Goal: Task Accomplishment & Management: Manage account settings

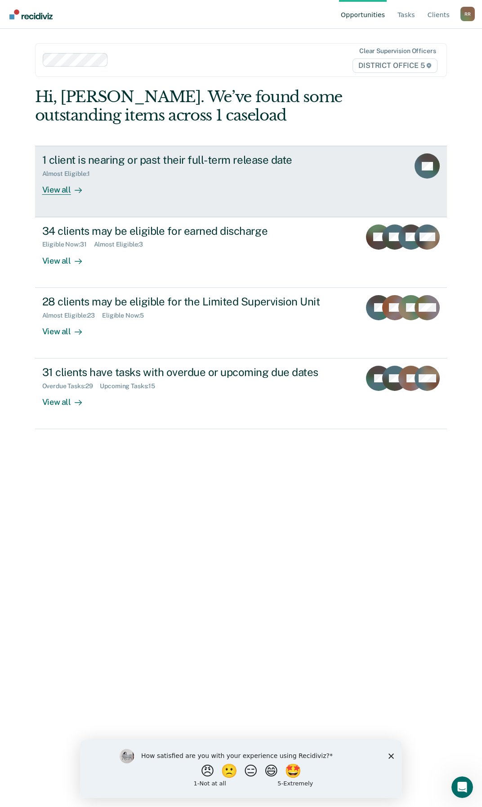
click at [63, 188] on div "View all" at bounding box center [67, 187] width 50 height 18
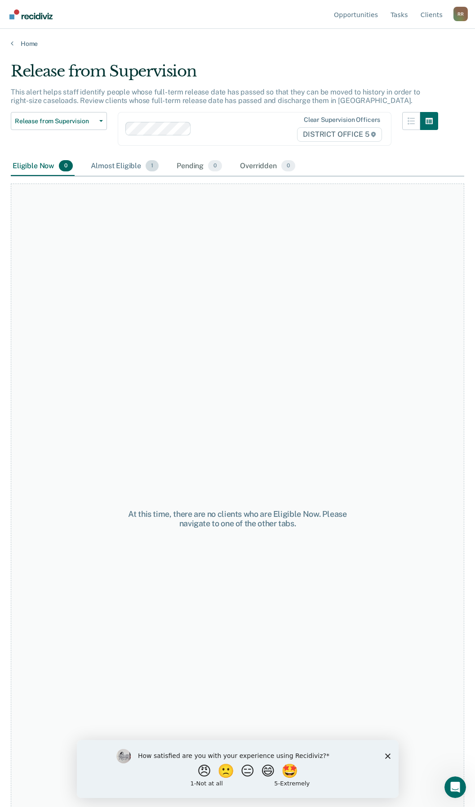
click at [118, 168] on div "Almost Eligible 1" at bounding box center [125, 167] width 72 height 20
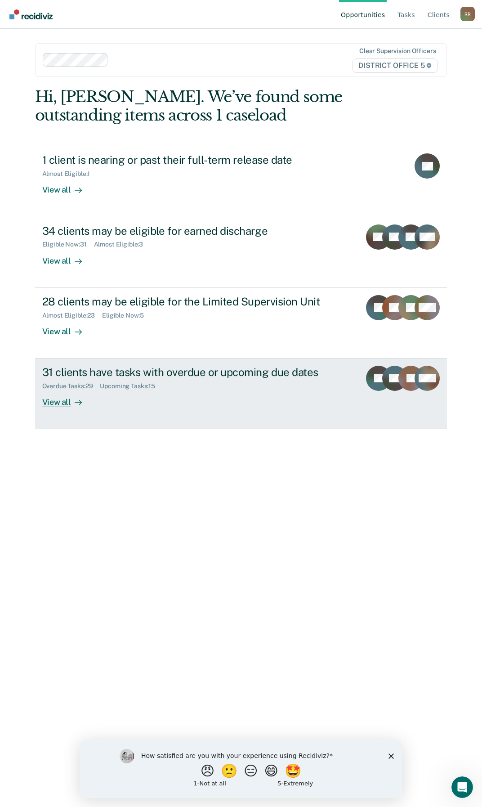
click at [63, 400] on div "View all" at bounding box center [67, 399] width 50 height 18
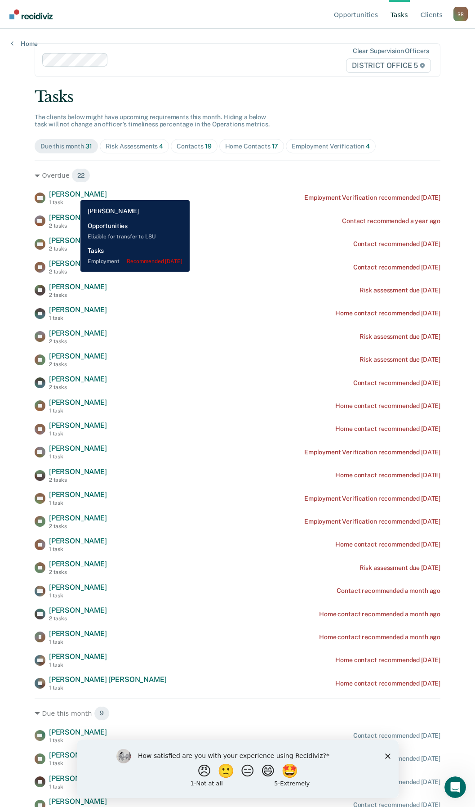
click at [74, 193] on span "[PERSON_NAME]" at bounding box center [78, 194] width 58 height 9
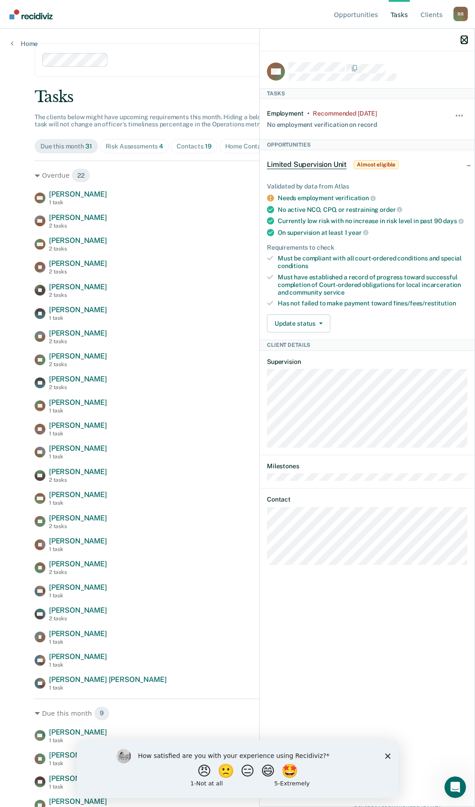
click at [464, 38] on icon "button" at bounding box center [464, 40] width 6 height 6
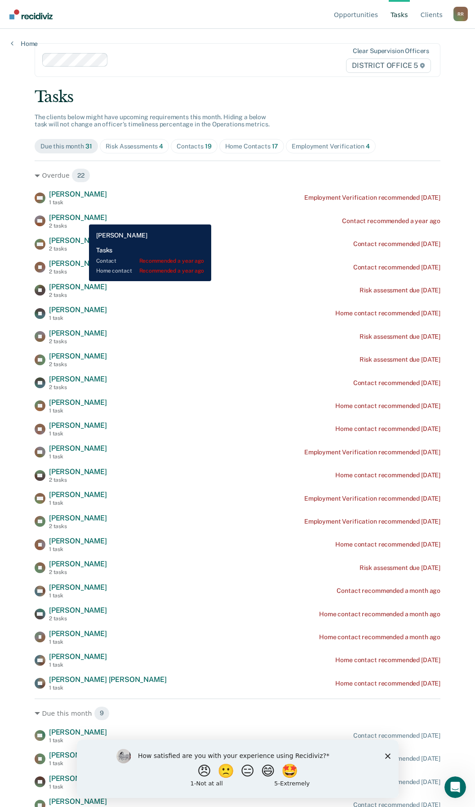
click at [82, 218] on span "[PERSON_NAME]" at bounding box center [78, 217] width 58 height 9
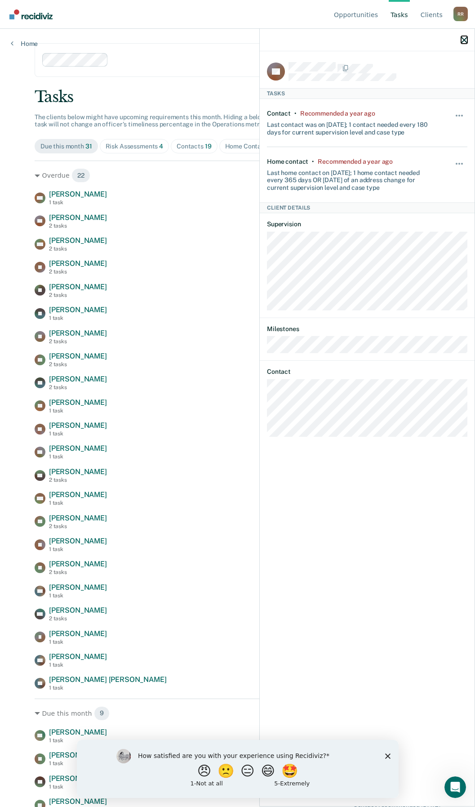
click at [465, 37] on icon "button" at bounding box center [464, 40] width 6 height 6
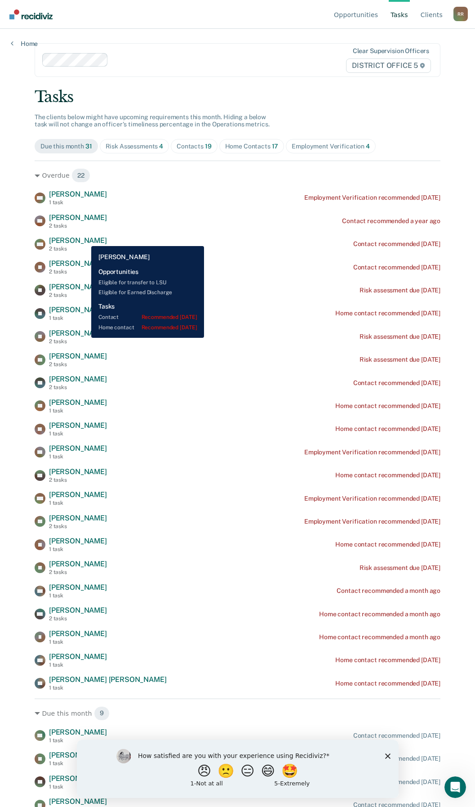
click at [85, 239] on span "[PERSON_NAME]" at bounding box center [78, 240] width 58 height 9
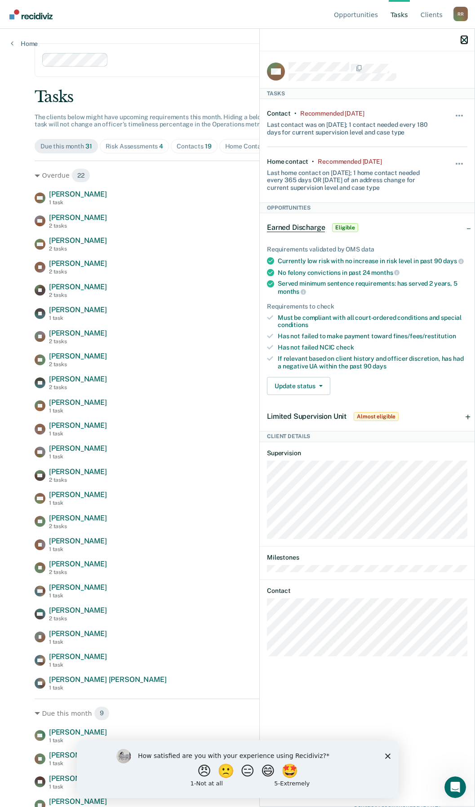
click at [461, 40] on icon "button" at bounding box center [464, 40] width 6 height 6
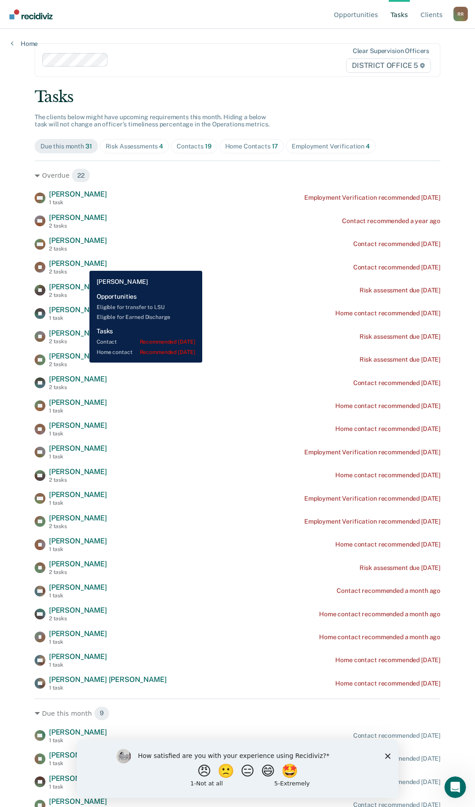
click at [83, 264] on span "[PERSON_NAME]" at bounding box center [78, 263] width 58 height 9
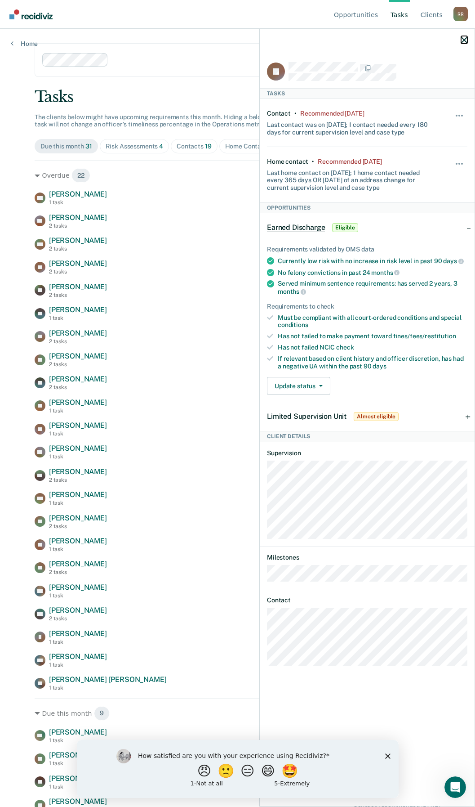
click at [461, 38] on icon "button" at bounding box center [464, 40] width 6 height 6
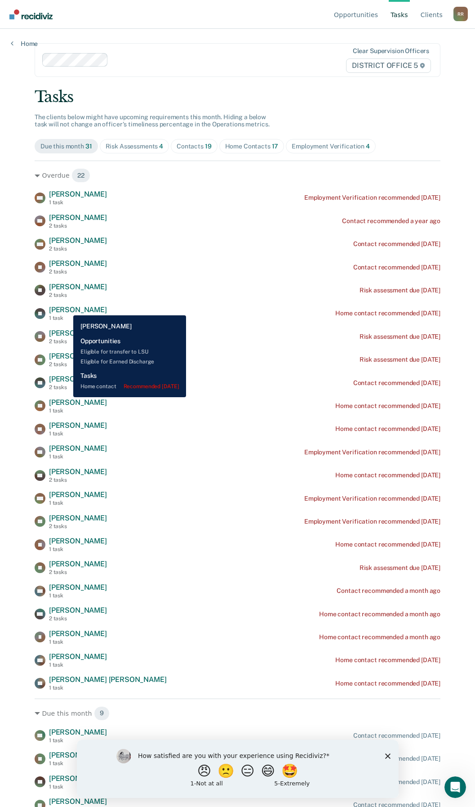
click at [67, 309] on span "[PERSON_NAME]" at bounding box center [78, 309] width 58 height 9
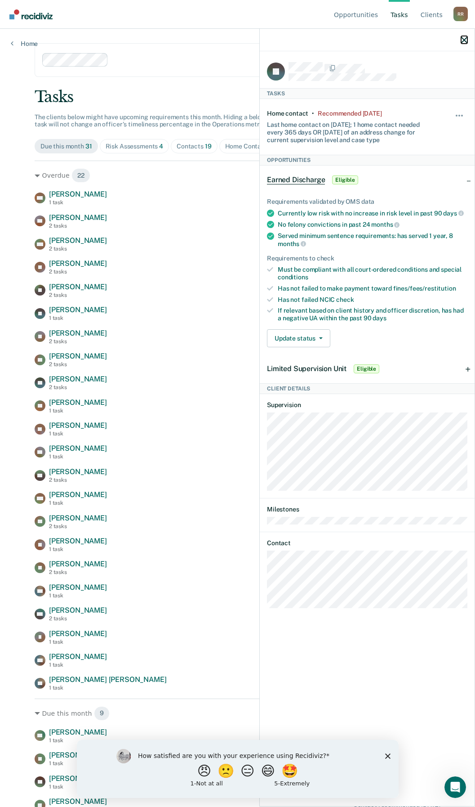
drag, startPoint x: 462, startPoint y: 39, endPoint x: 372, endPoint y: 105, distance: 111.7
click at [462, 40] on icon "button" at bounding box center [464, 40] width 6 height 6
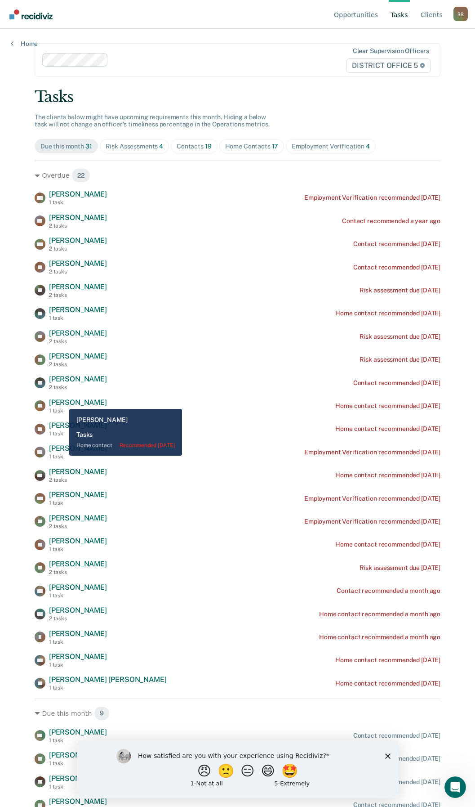
click at [63, 403] on span "[PERSON_NAME]" at bounding box center [78, 402] width 58 height 9
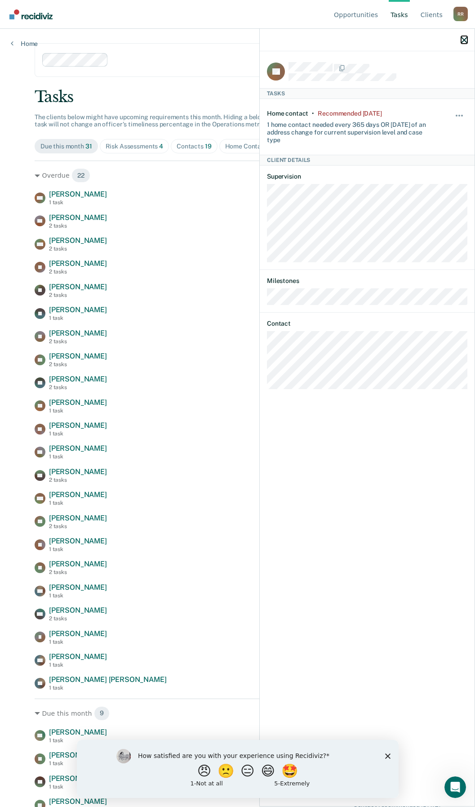
click at [465, 38] on icon "button" at bounding box center [464, 40] width 6 height 6
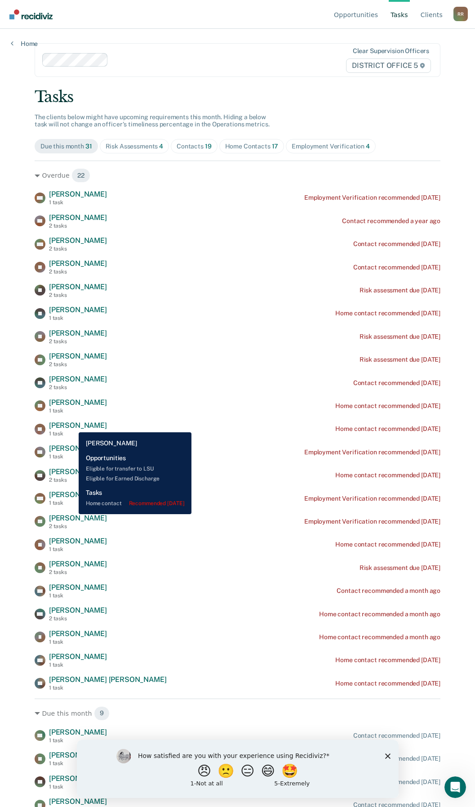
click at [72, 426] on span "[PERSON_NAME]" at bounding box center [78, 425] width 58 height 9
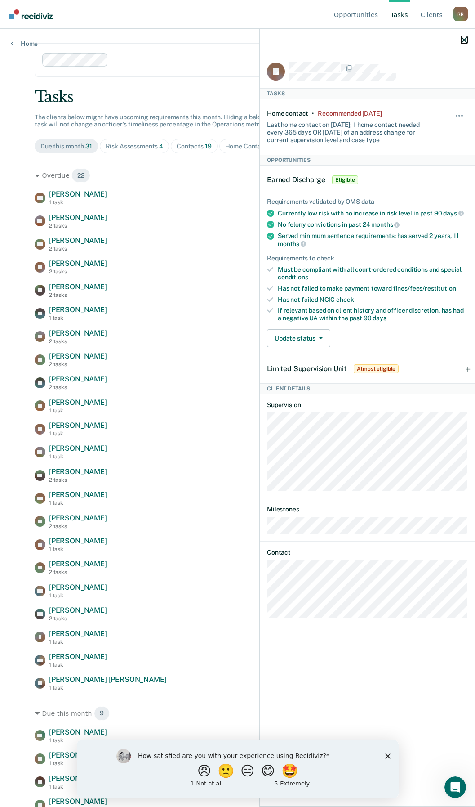
click at [463, 40] on icon "button" at bounding box center [464, 40] width 6 height 6
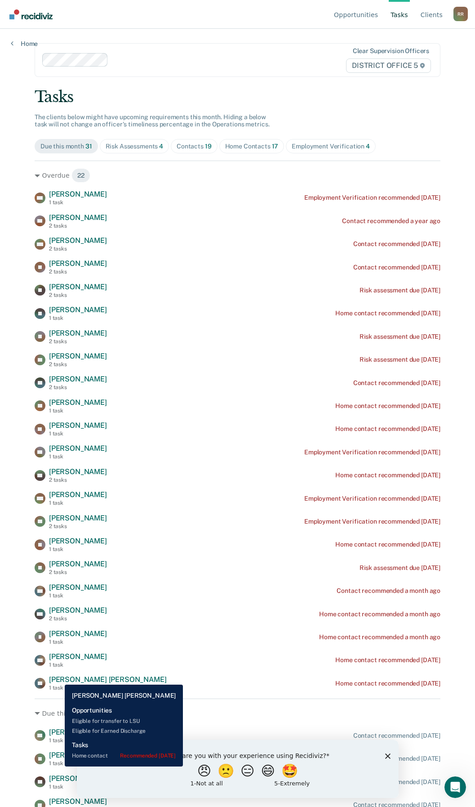
click at [58, 679] on span "[PERSON_NAME] [PERSON_NAME]" at bounding box center [108, 679] width 118 height 9
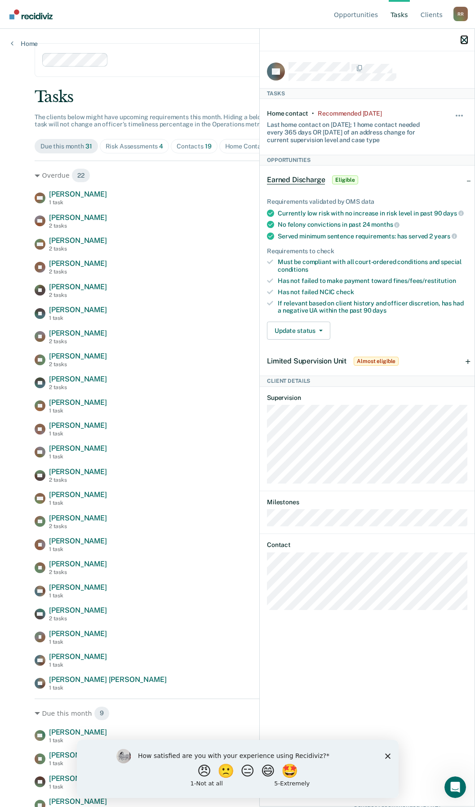
click at [465, 40] on icon "button" at bounding box center [464, 40] width 6 height 6
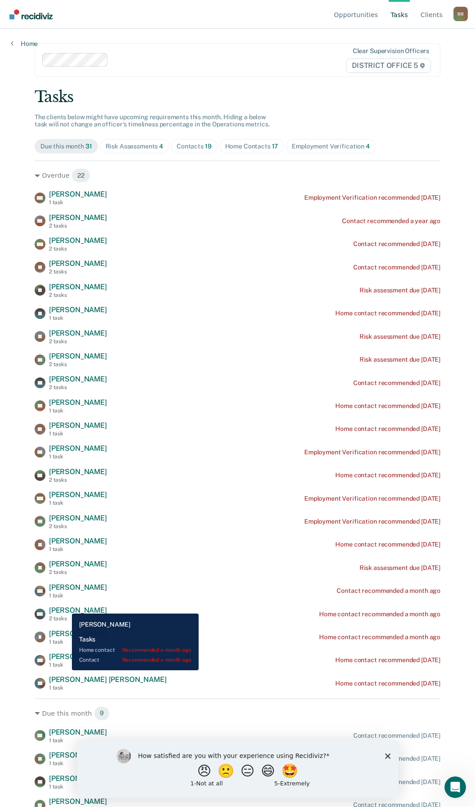
click at [65, 607] on span "[PERSON_NAME]" at bounding box center [78, 610] width 58 height 9
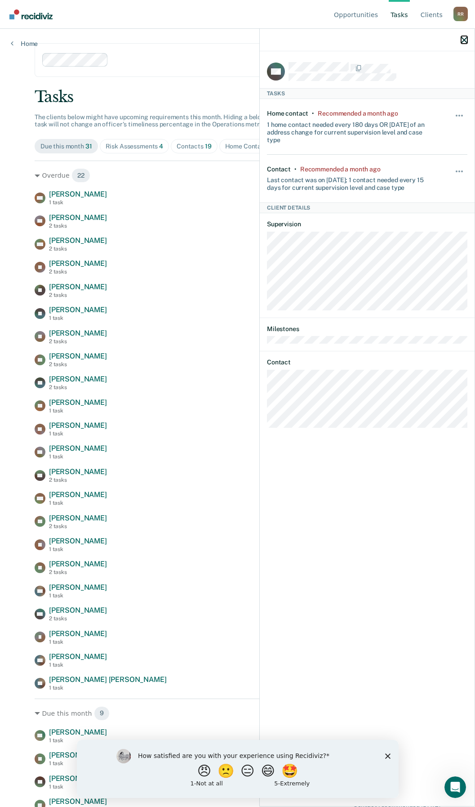
click at [466, 38] on icon "button" at bounding box center [464, 40] width 6 height 6
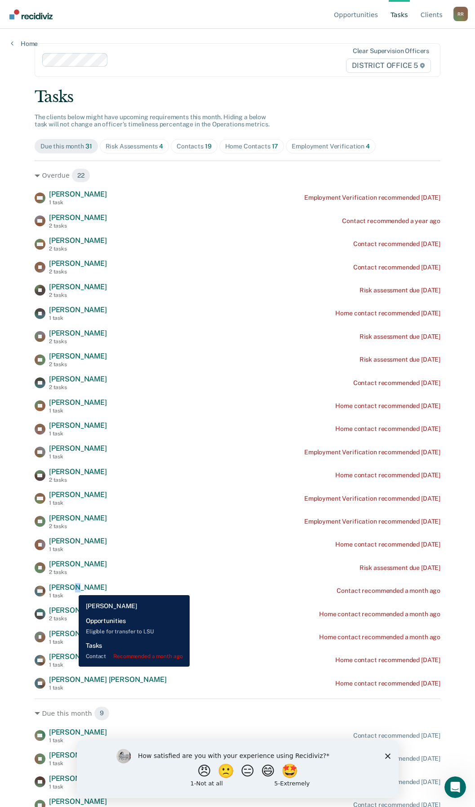
click at [72, 587] on span "[PERSON_NAME]" at bounding box center [78, 587] width 58 height 9
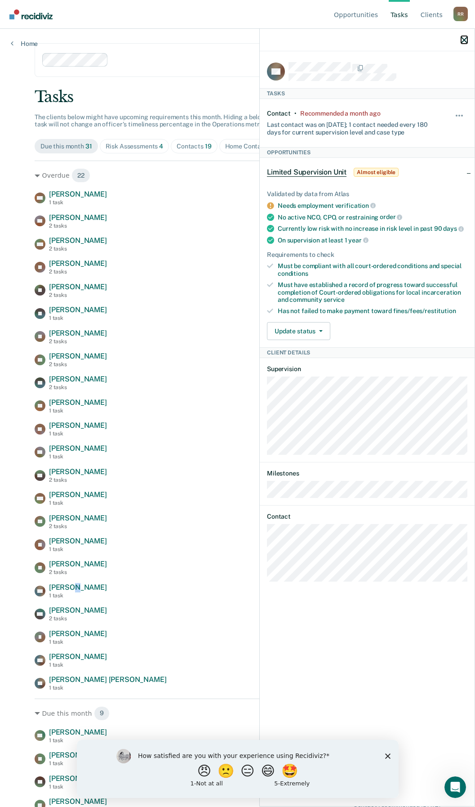
click at [465, 41] on icon "button" at bounding box center [464, 40] width 6 height 6
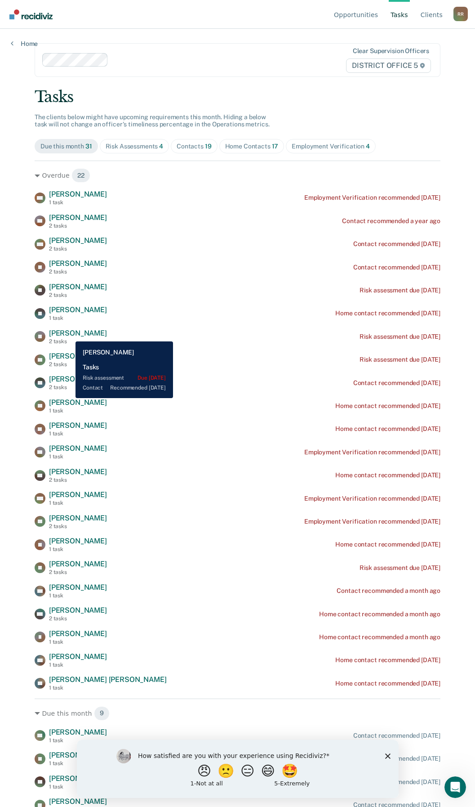
click at [69, 335] on span "[PERSON_NAME]" at bounding box center [78, 333] width 58 height 9
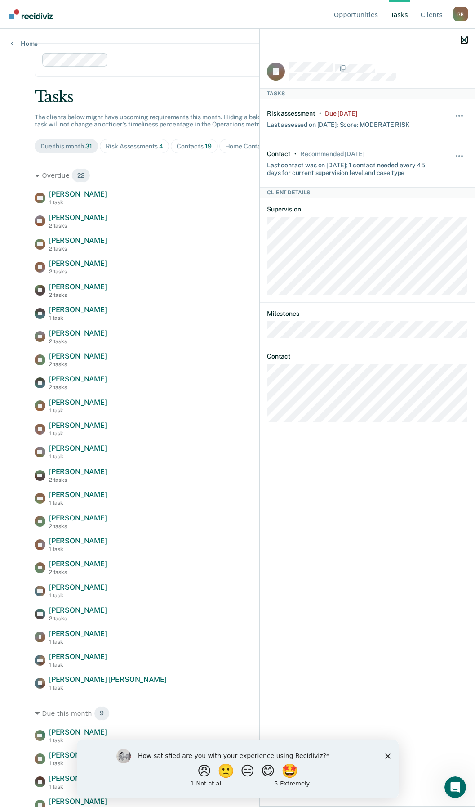
click at [464, 41] on icon "button" at bounding box center [464, 40] width 6 height 6
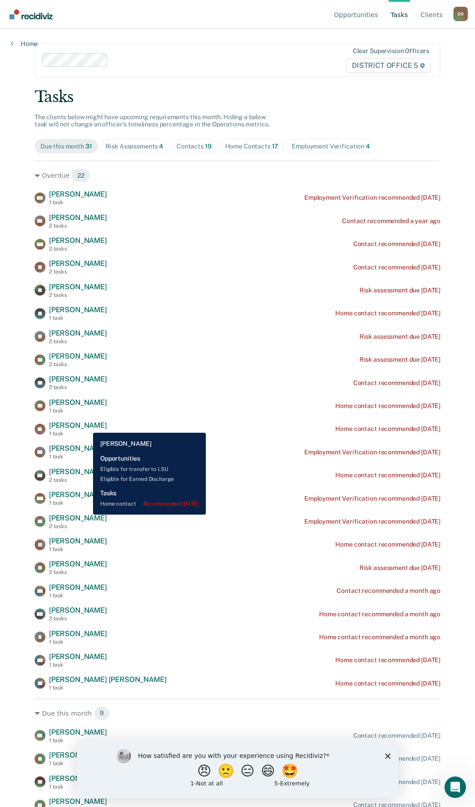
click at [86, 426] on span "[PERSON_NAME]" at bounding box center [78, 425] width 58 height 9
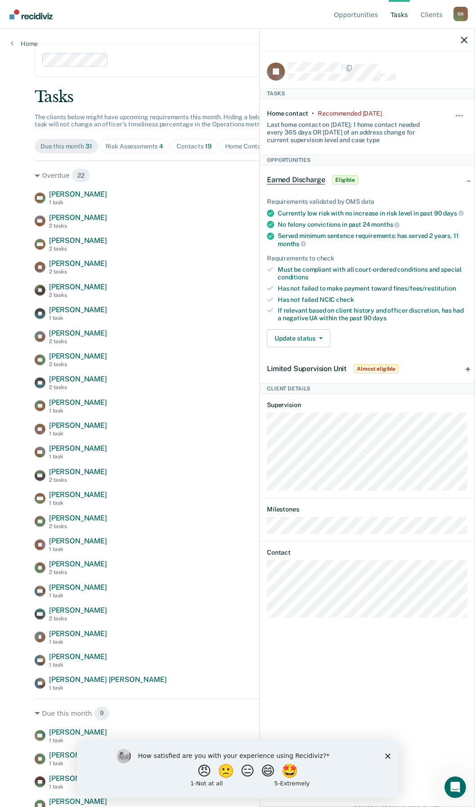
click at [468, 42] on div at bounding box center [367, 40] width 215 height 22
click at [466, 37] on icon "button" at bounding box center [464, 40] width 6 height 6
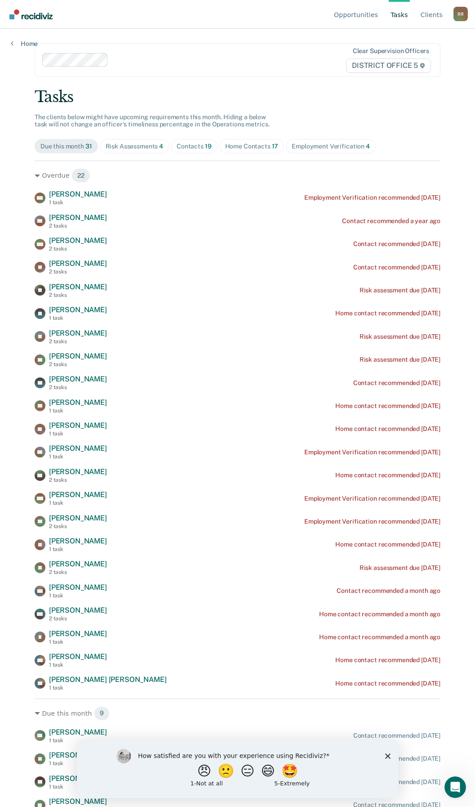
click at [119, 149] on div "Risk Assessments 4" at bounding box center [135, 147] width 58 height 8
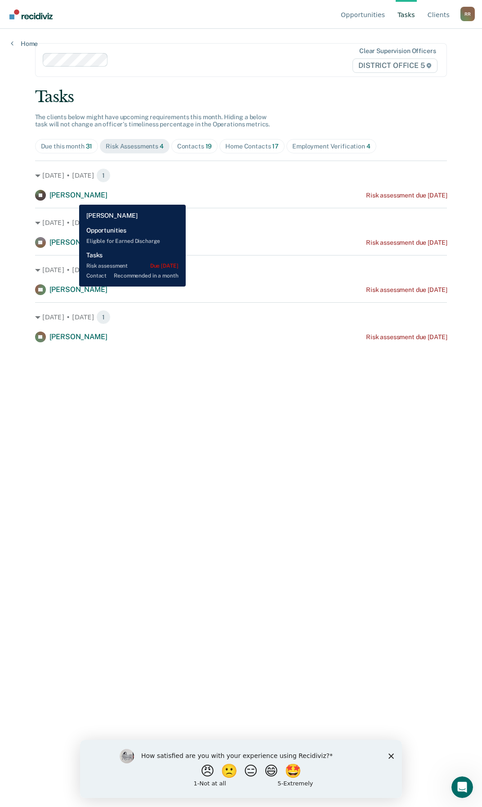
click at [72, 198] on span "[PERSON_NAME]" at bounding box center [78, 195] width 58 height 9
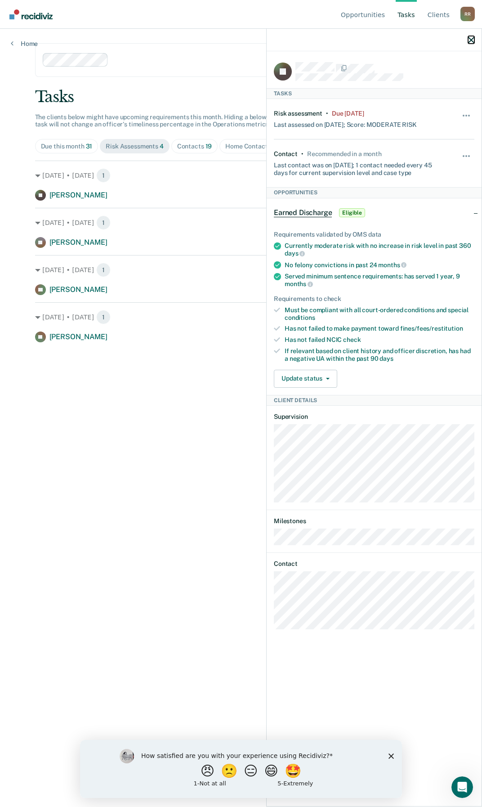
click at [473, 39] on icon "button" at bounding box center [471, 40] width 6 height 6
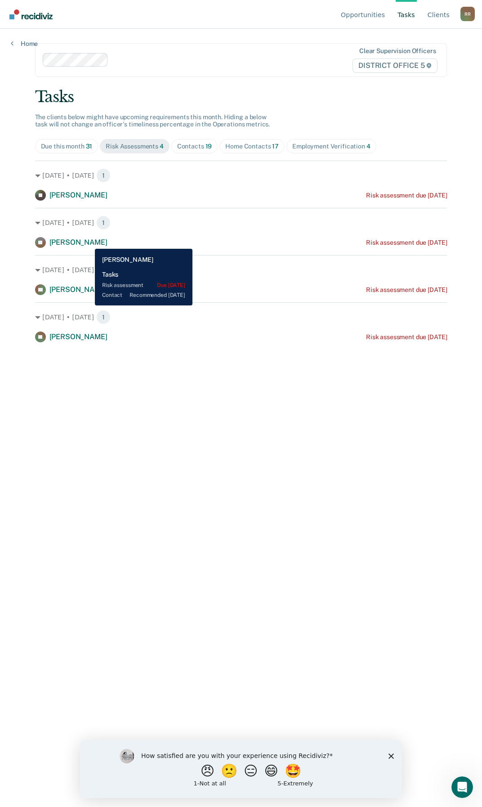
click at [88, 242] on span "[PERSON_NAME]" at bounding box center [78, 242] width 58 height 9
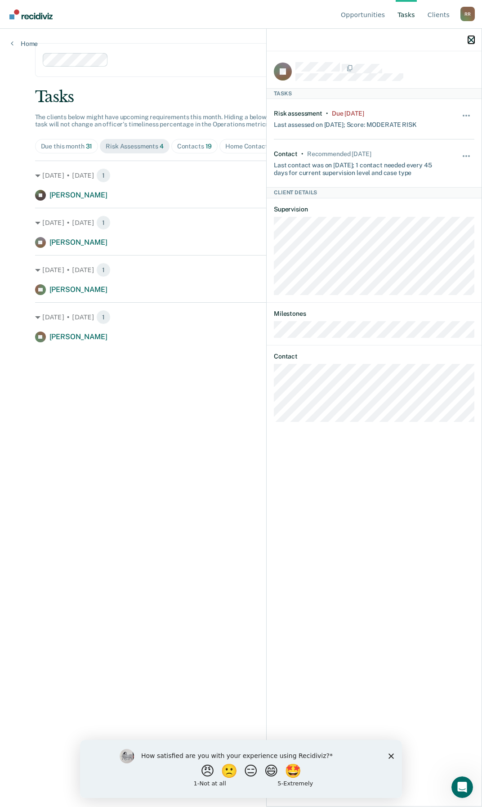
click at [471, 40] on icon "button" at bounding box center [471, 40] width 6 height 6
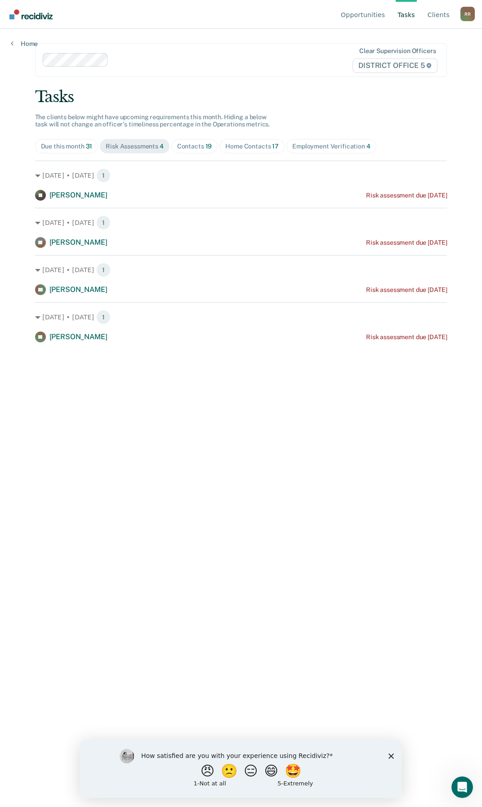
click at [206, 144] on span "19" at bounding box center [209, 146] width 7 height 7
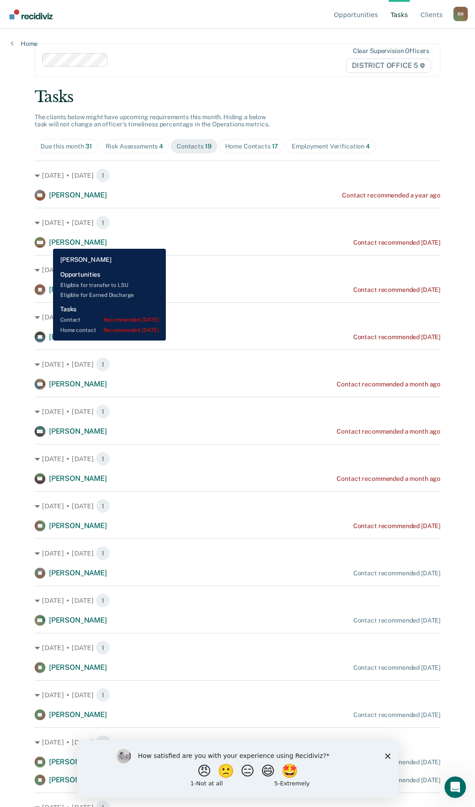
click at [49, 242] on span "[PERSON_NAME]" at bounding box center [78, 242] width 58 height 9
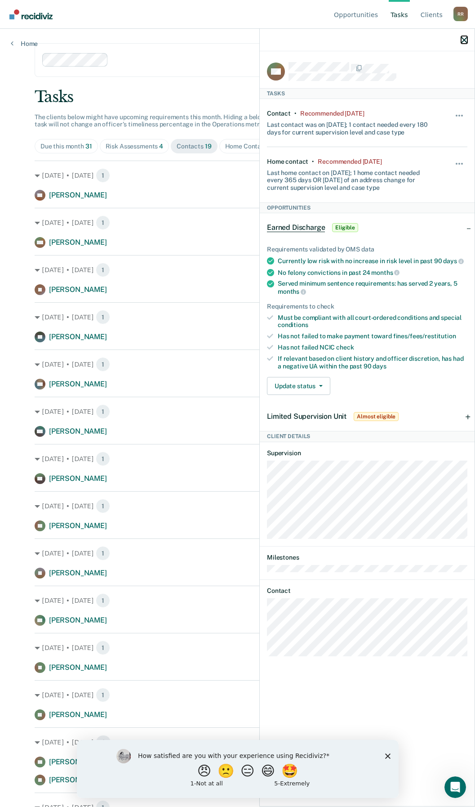
click at [464, 39] on icon "button" at bounding box center [464, 40] width 6 height 6
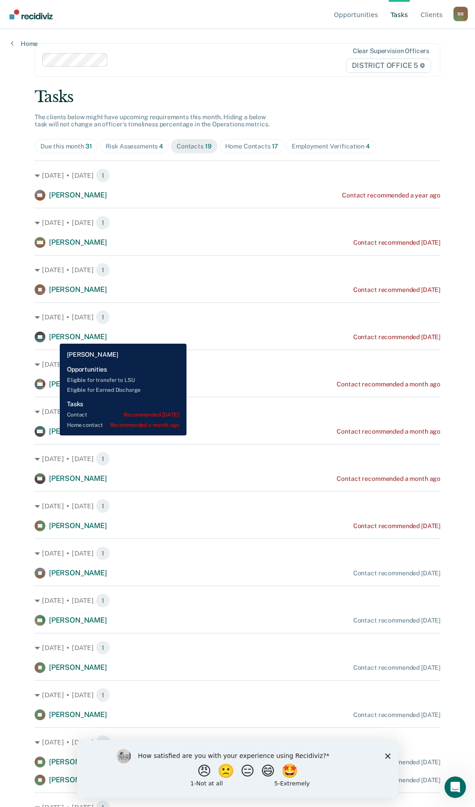
click at [53, 337] on span "[PERSON_NAME]" at bounding box center [78, 336] width 58 height 9
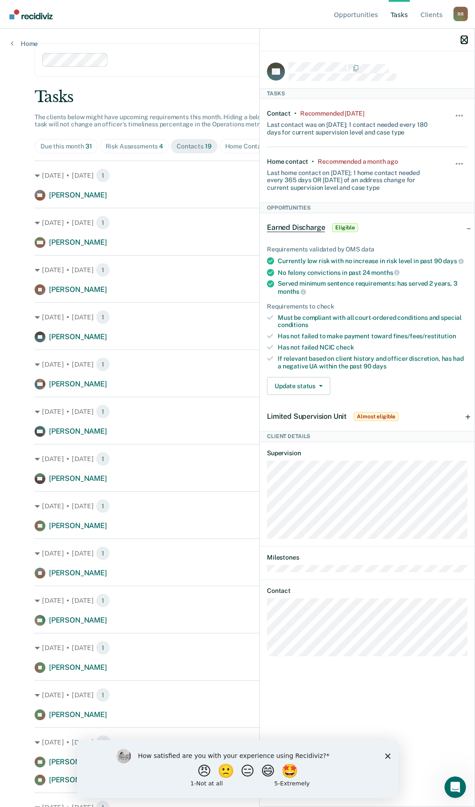
click at [463, 36] on button "button" at bounding box center [464, 40] width 6 height 8
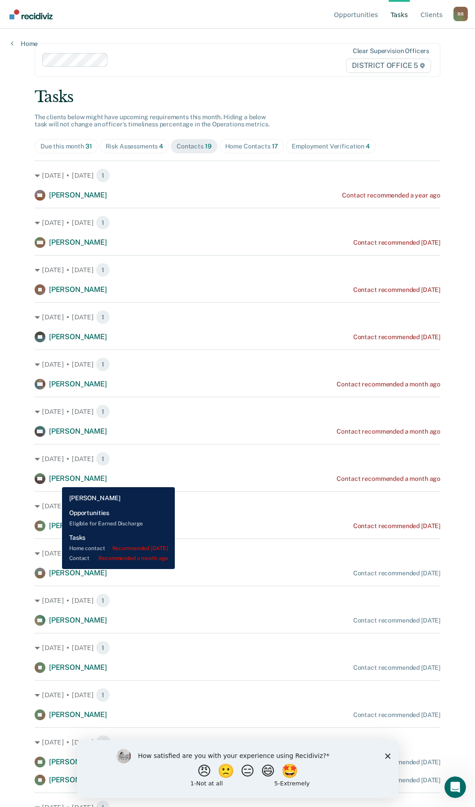
click at [55, 480] on span "[PERSON_NAME]" at bounding box center [78, 478] width 58 height 9
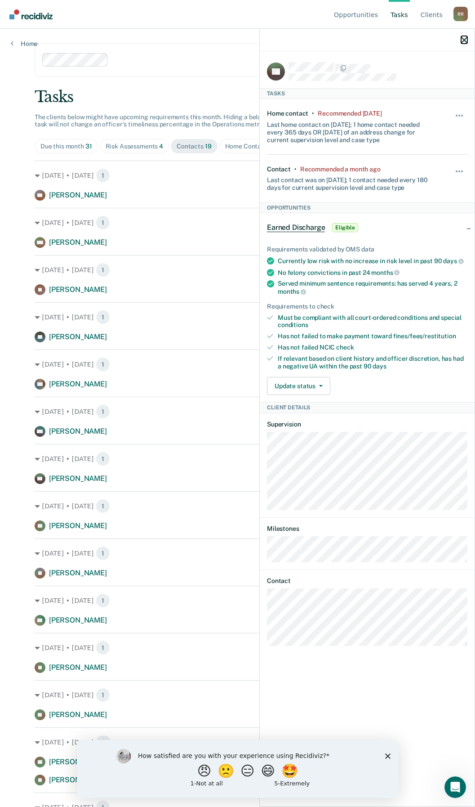
click at [464, 40] on icon "button" at bounding box center [464, 40] width 6 height 6
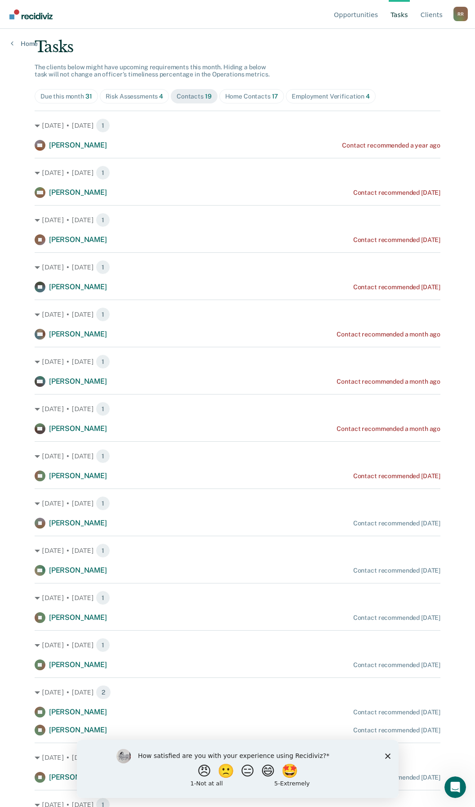
scroll to position [135, 0]
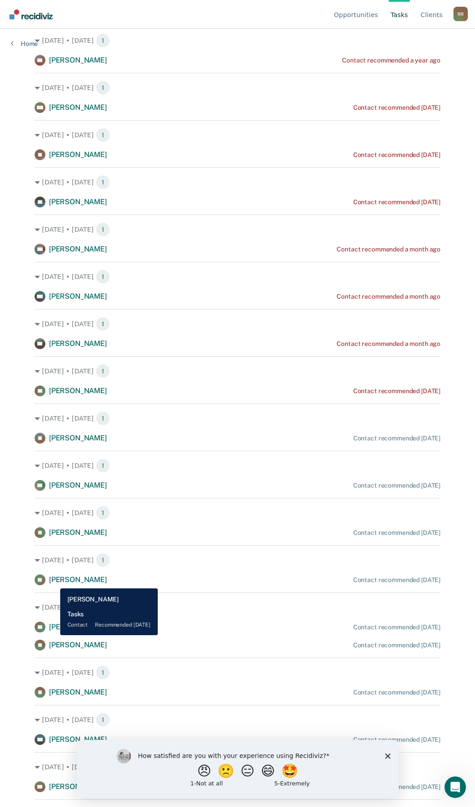
click at [54, 582] on span "[PERSON_NAME]" at bounding box center [78, 579] width 58 height 9
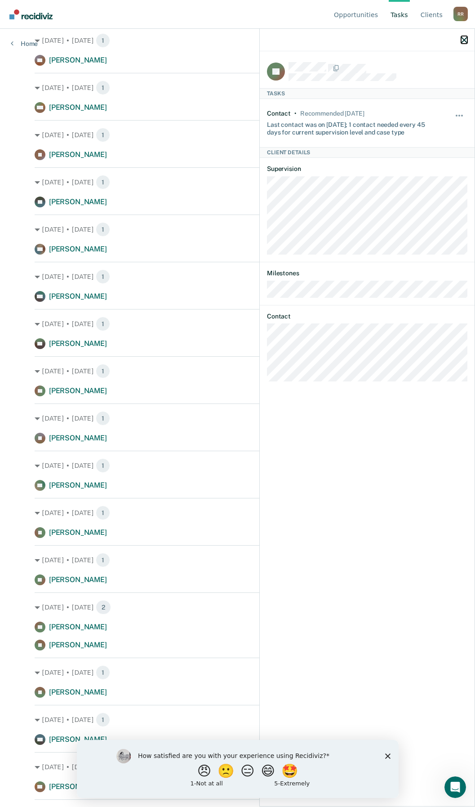
click at [467, 36] on button "button" at bounding box center [464, 40] width 6 height 8
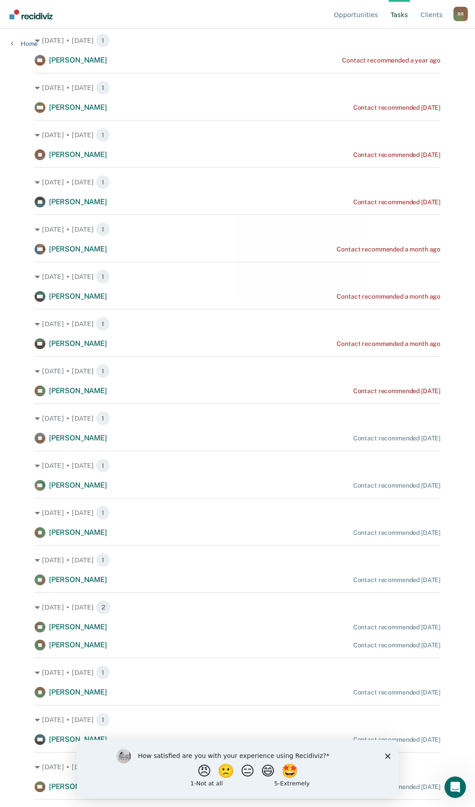
scroll to position [0, 0]
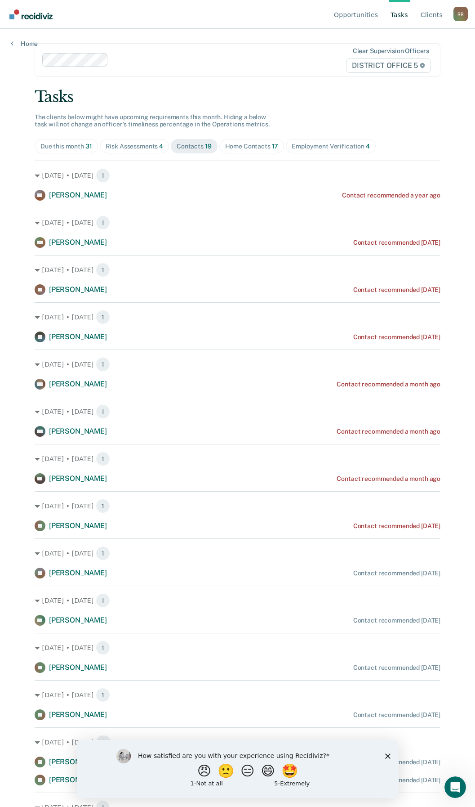
click at [258, 147] on div "Home Contacts 17" at bounding box center [252, 147] width 54 height 8
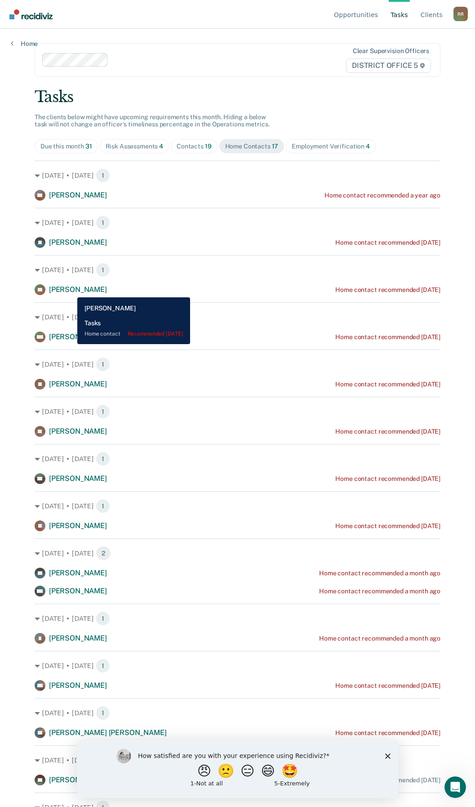
click at [71, 291] on span "[PERSON_NAME]" at bounding box center [78, 289] width 58 height 9
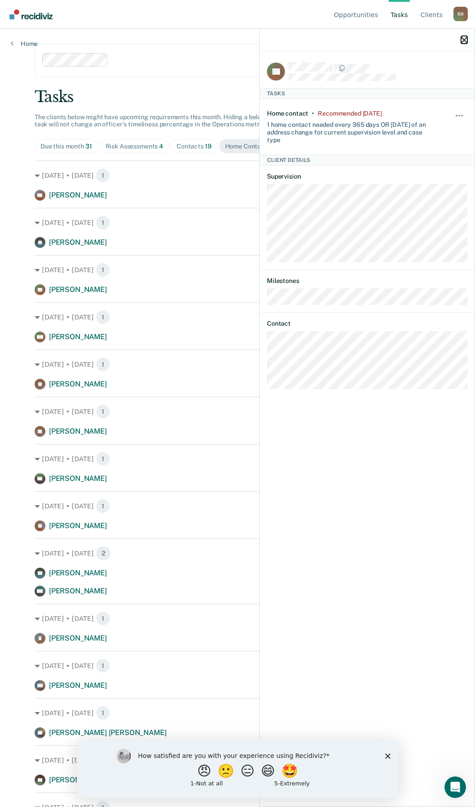
click at [465, 40] on icon "button" at bounding box center [464, 40] width 6 height 6
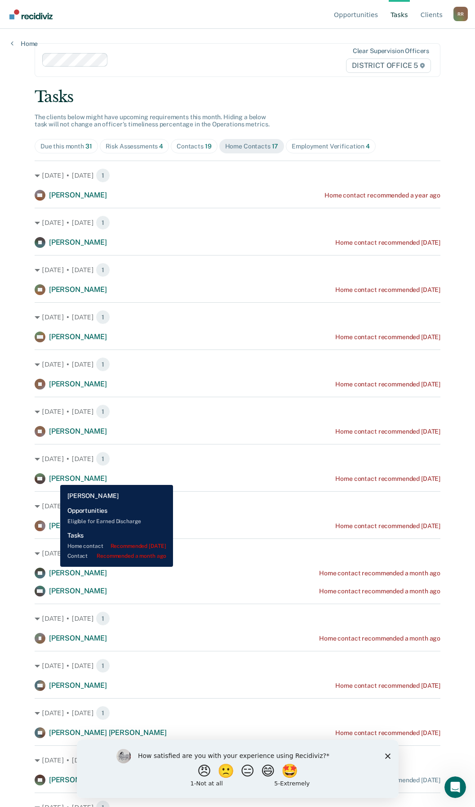
click at [54, 479] on span "[PERSON_NAME]" at bounding box center [78, 478] width 58 height 9
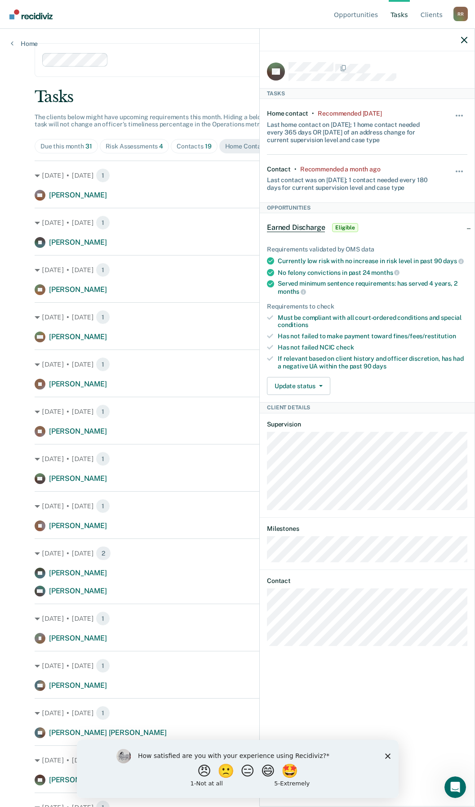
click at [461, 40] on div at bounding box center [367, 40] width 215 height 22
click at [461, 36] on button "button" at bounding box center [464, 40] width 6 height 8
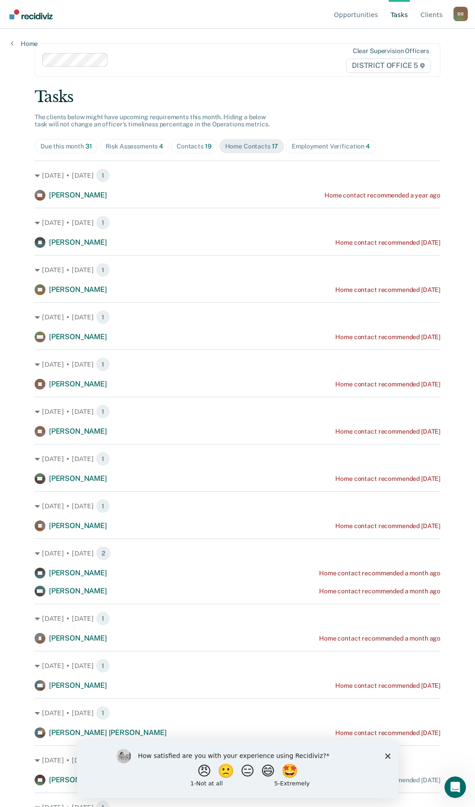
click at [327, 146] on div "Employment Verification 4" at bounding box center [331, 147] width 78 height 8
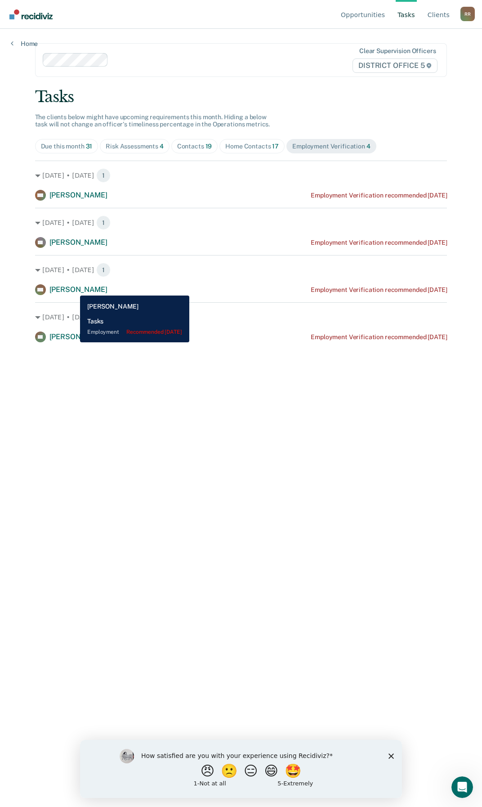
click at [73, 288] on span "[PERSON_NAME]" at bounding box center [78, 289] width 58 height 9
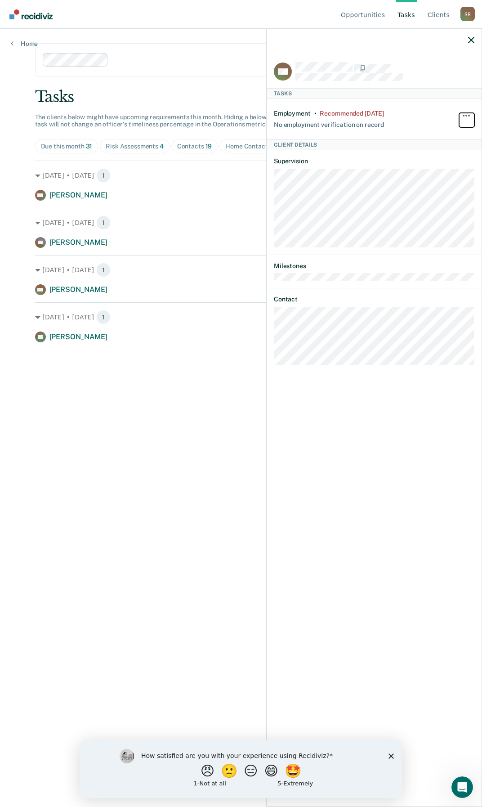
click at [465, 114] on button "button" at bounding box center [466, 120] width 15 height 14
click at [430, 141] on article "WH Tasks Employment • Recommended [DATE] No employment verification on record H…" at bounding box center [374, 213] width 201 height 303
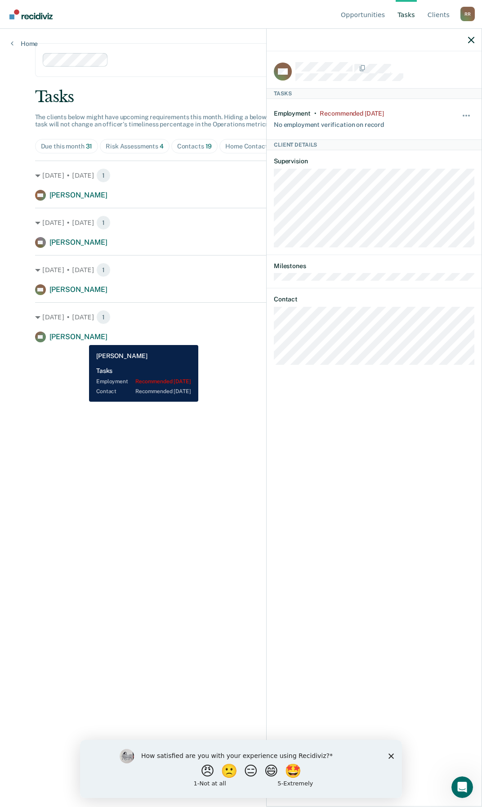
click at [82, 338] on span "[PERSON_NAME]" at bounding box center [78, 336] width 58 height 9
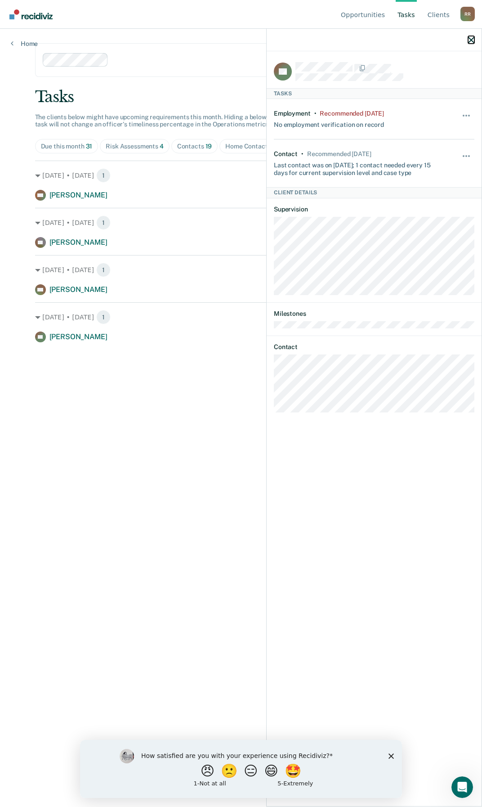
click at [473, 42] on icon "button" at bounding box center [471, 40] width 6 height 6
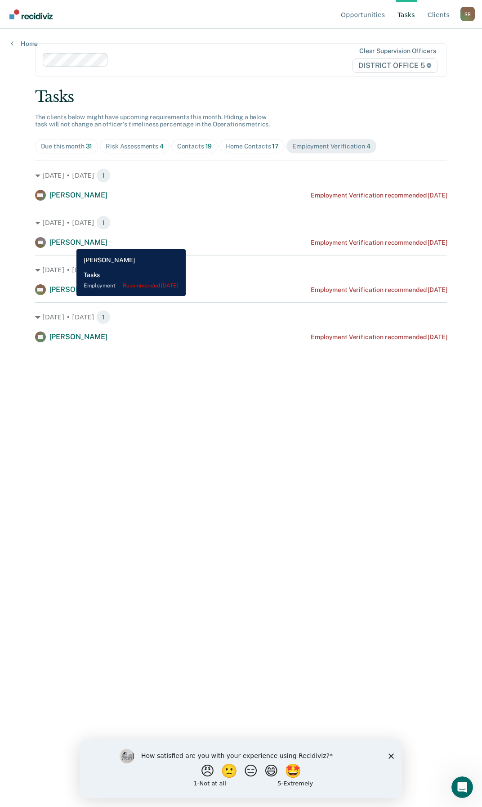
click at [70, 242] on span "[PERSON_NAME]" at bounding box center [78, 242] width 58 height 9
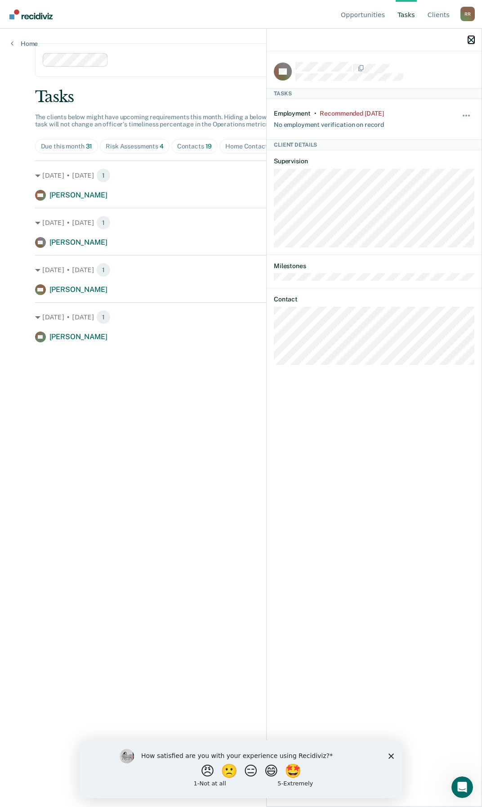
click at [470, 40] on icon "button" at bounding box center [471, 40] width 6 height 6
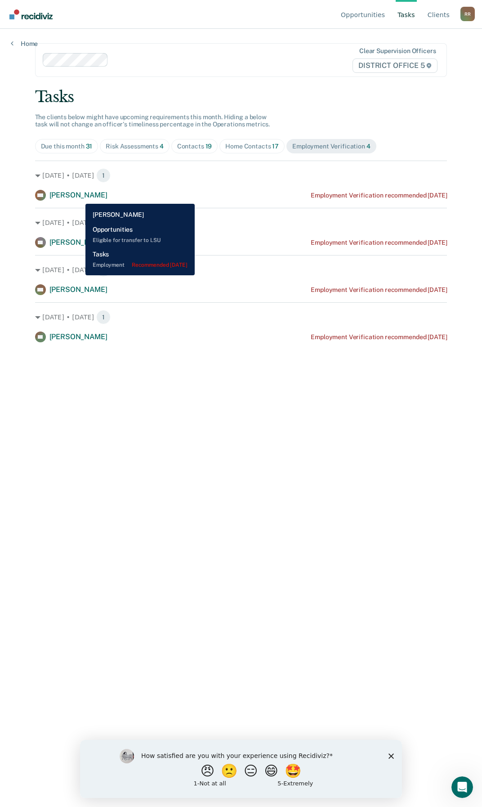
click at [79, 197] on span "[PERSON_NAME]" at bounding box center [78, 195] width 58 height 9
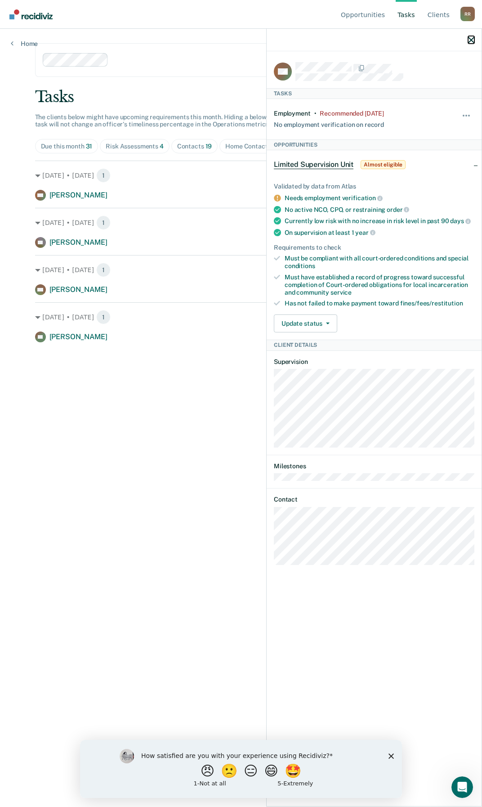
click at [469, 40] on icon "button" at bounding box center [471, 40] width 6 height 6
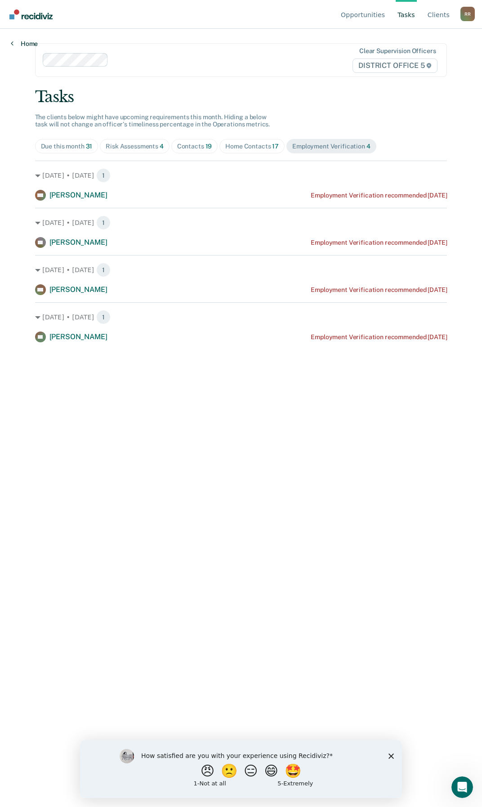
click at [34, 45] on link "Home" at bounding box center [24, 44] width 27 height 8
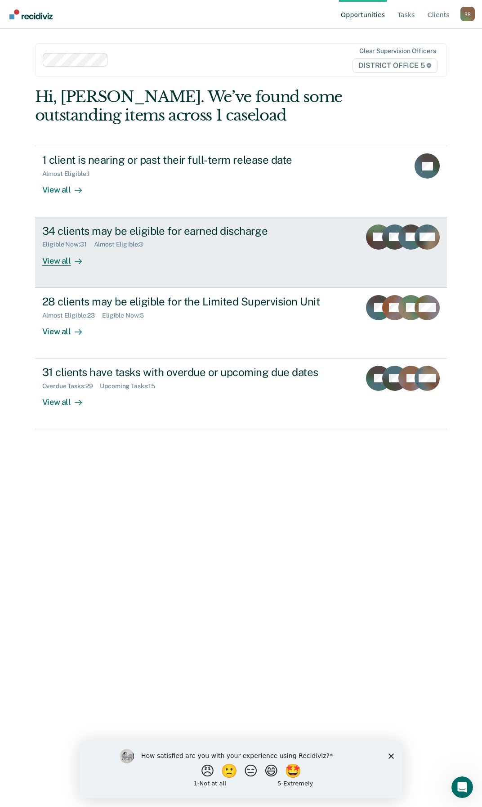
click at [62, 260] on div "View all" at bounding box center [67, 257] width 50 height 18
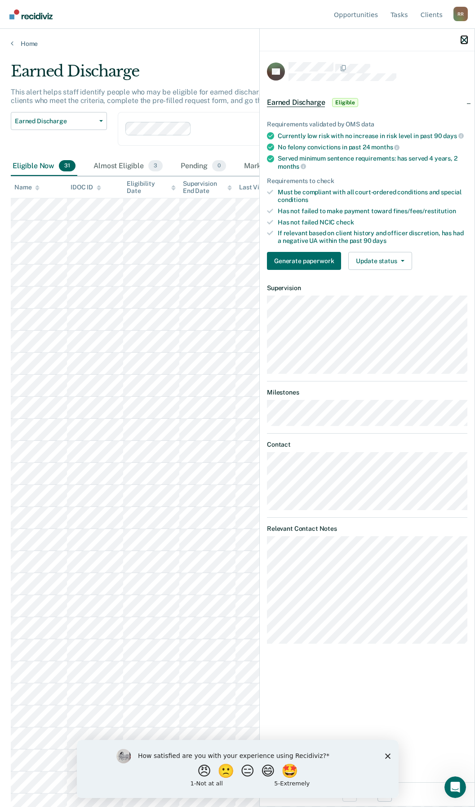
click at [464, 41] on icon "button" at bounding box center [464, 40] width 6 height 6
